Goal: Transaction & Acquisition: Purchase product/service

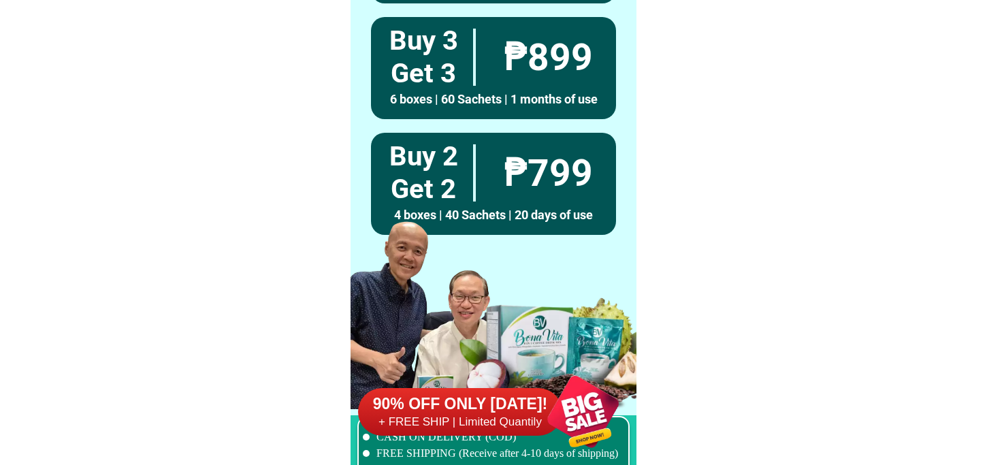
scroll to position [10010, 0]
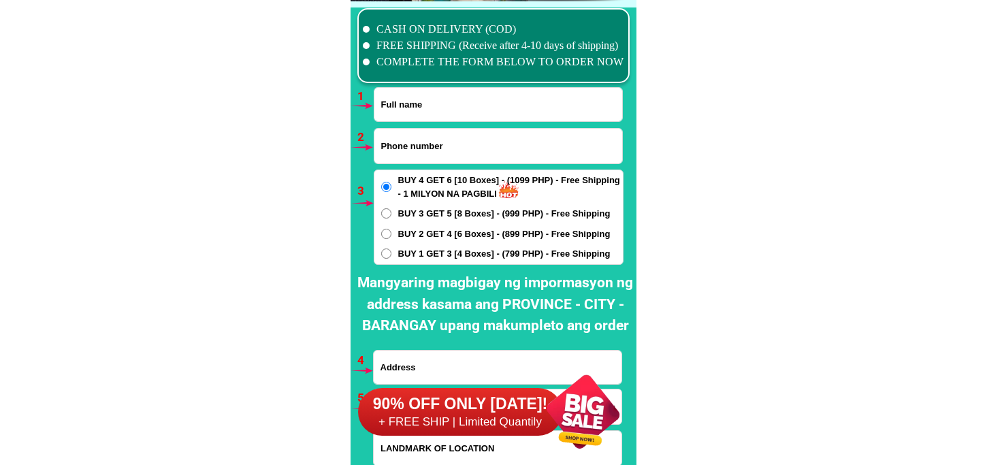
click at [423, 123] on form "ORDER NOW Province [GEOGRAPHIC_DATA] [GEOGRAPHIC_DATA] [GEOGRAPHIC_DATA] [GEOGR…" at bounding box center [498, 299] width 250 height 425
click at [440, 111] on input "Input full_name" at bounding box center [498, 104] width 248 height 33
paste input "[PERSON_NAME]"
type input "[PERSON_NAME]"
click at [452, 125] on form "[GEOGRAPHIC_DATA][PERSON_NAME] ORDER NOW Province [GEOGRAPHIC_DATA] [GEOGRAPHIC…" at bounding box center [498, 299] width 250 height 425
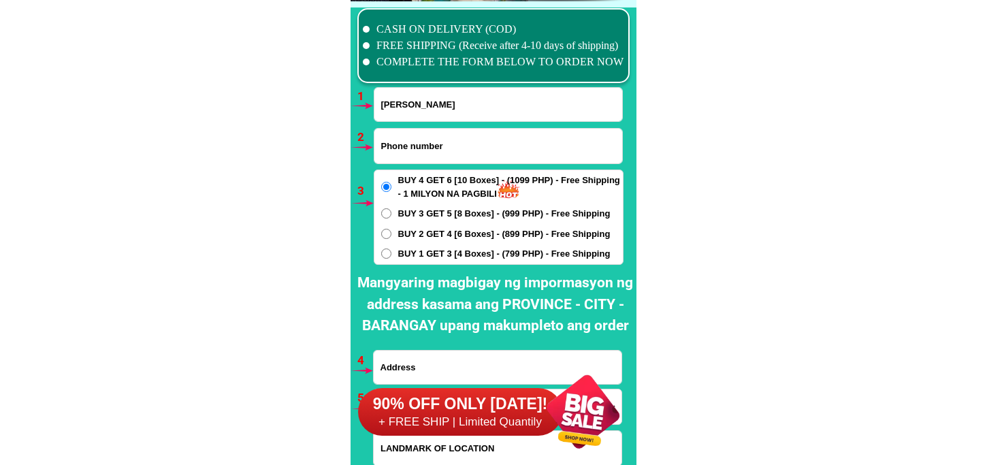
click at [442, 141] on input "Input phone_number" at bounding box center [498, 146] width 248 height 35
paste input "09707825891"
type input "09707825891"
click at [439, 249] on span "BUY 1 GET 3 [4 Boxes] - (799 PHP) - Free Shipping" at bounding box center [504, 254] width 212 height 14
click at [391, 249] on input "BUY 1 GET 3 [4 Boxes] - (799 PHP) - Free Shipping" at bounding box center [386, 253] width 10 height 10
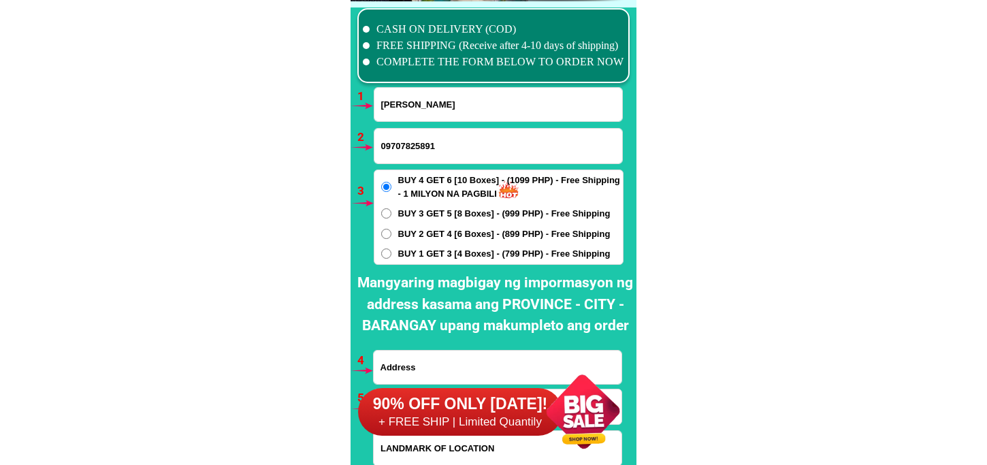
radio input "true"
click at [437, 346] on form "[PERSON_NAME] 09707825891 ORDER NOW Province [GEOGRAPHIC_DATA] [GEOGRAPHIC_DATA…" at bounding box center [498, 299] width 250 height 425
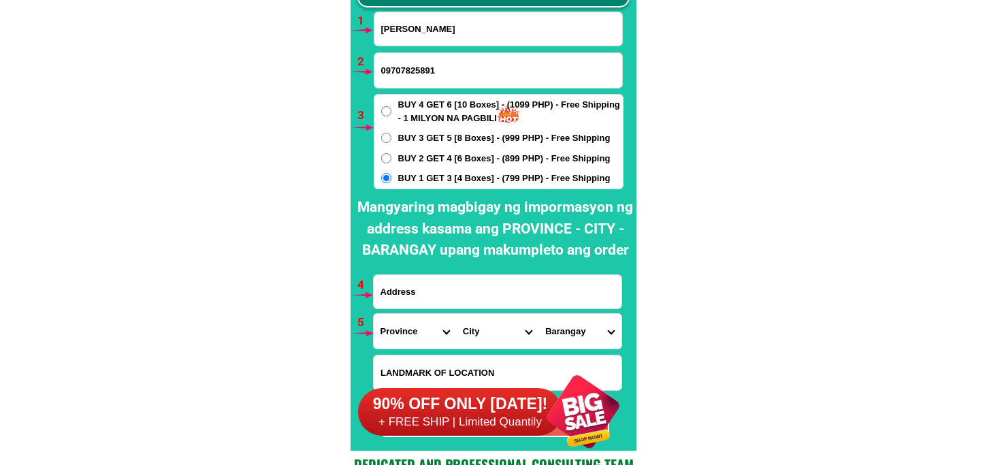
click at [446, 310] on form "[PERSON_NAME] 09707825891 ORDER NOW Province [GEOGRAPHIC_DATA] [GEOGRAPHIC_DATA…" at bounding box center [498, 224] width 250 height 425
click at [446, 297] on input "Input address" at bounding box center [498, 291] width 248 height 33
paste input "[STREET_ADDRESS][PERSON_NAME]"
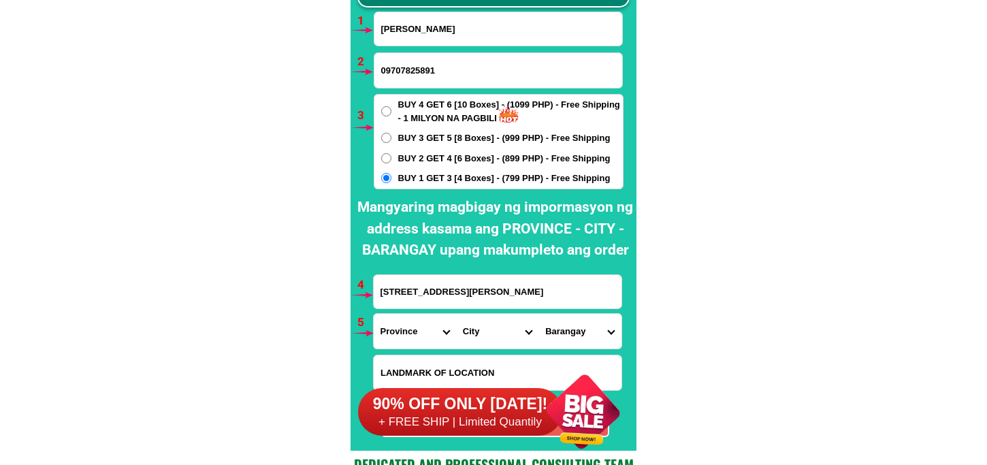
type input "[STREET_ADDRESS][PERSON_NAME]"
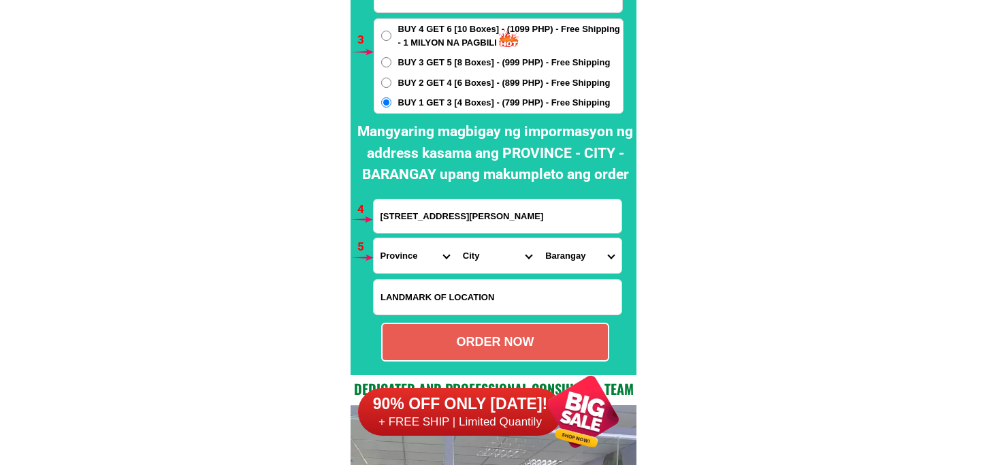
click at [407, 259] on select "Province [GEOGRAPHIC_DATA] [GEOGRAPHIC_DATA] [GEOGRAPHIC_DATA] [GEOGRAPHIC_DATA…" at bounding box center [415, 255] width 82 height 35
select select "63_219"
click at [374, 238] on select "Province [GEOGRAPHIC_DATA] [GEOGRAPHIC_DATA] [GEOGRAPHIC_DATA] [GEOGRAPHIC_DATA…" at bounding box center [415, 255] width 82 height 35
drag, startPoint x: 488, startPoint y: 259, endPoint x: 490, endPoint y: 241, distance: 18.5
click at [488, 259] on select "City [GEOGRAPHIC_DATA] [GEOGRAPHIC_DATA] [GEOGRAPHIC_DATA] [GEOGRAPHIC_DATA]-ci…" at bounding box center [497, 255] width 82 height 35
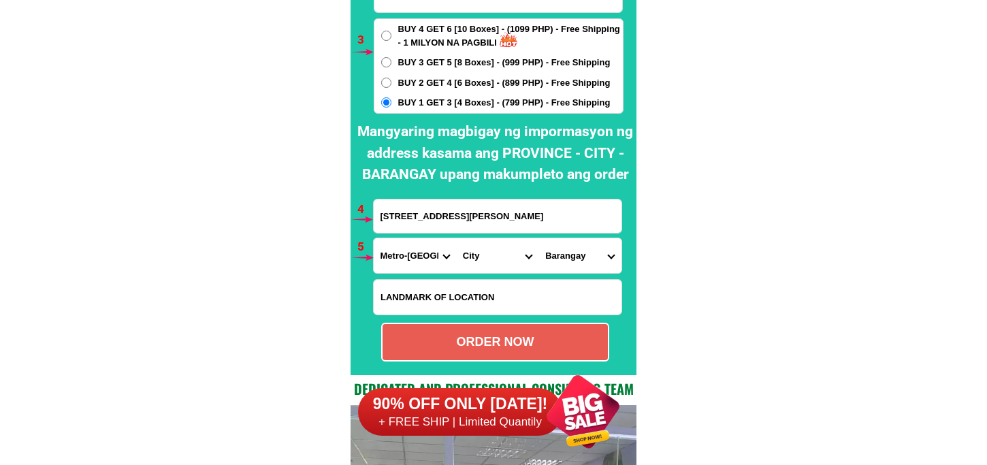
select select "63_2199023"
click at [456, 238] on select "City [GEOGRAPHIC_DATA] [GEOGRAPHIC_DATA] [GEOGRAPHIC_DATA] [GEOGRAPHIC_DATA]-ci…" at bounding box center [497, 255] width 82 height 35
click at [556, 254] on select "[GEOGRAPHIC_DATA]" at bounding box center [579, 255] width 82 height 35
select select "63_21990233513"
click at [538, 238] on select "[GEOGRAPHIC_DATA]" at bounding box center [579, 255] width 82 height 35
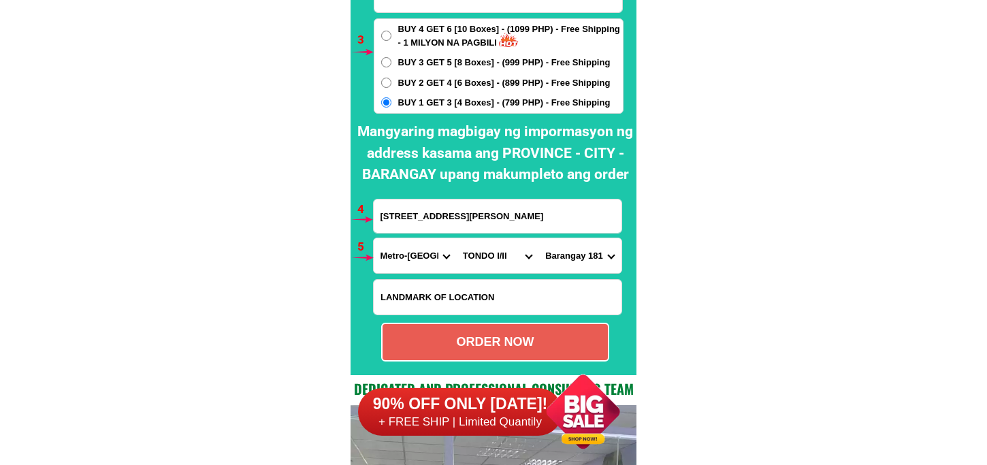
click at [516, 344] on div "ORDER NOW" at bounding box center [495, 342] width 225 height 18
type input "[PERSON_NAME]"
type input "[STREET_ADDRESS][PERSON_NAME]"
radio input "true"
